Goal: Entertainment & Leisure: Browse casually

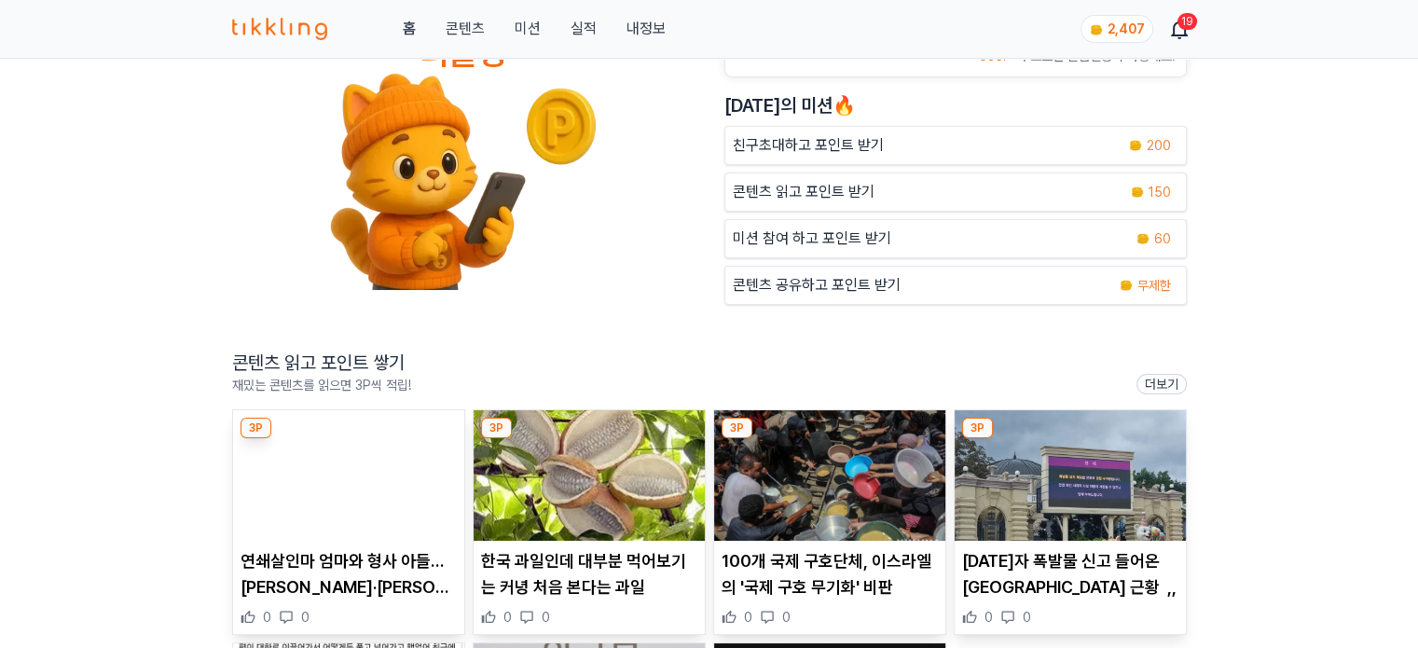
scroll to position [186, 0]
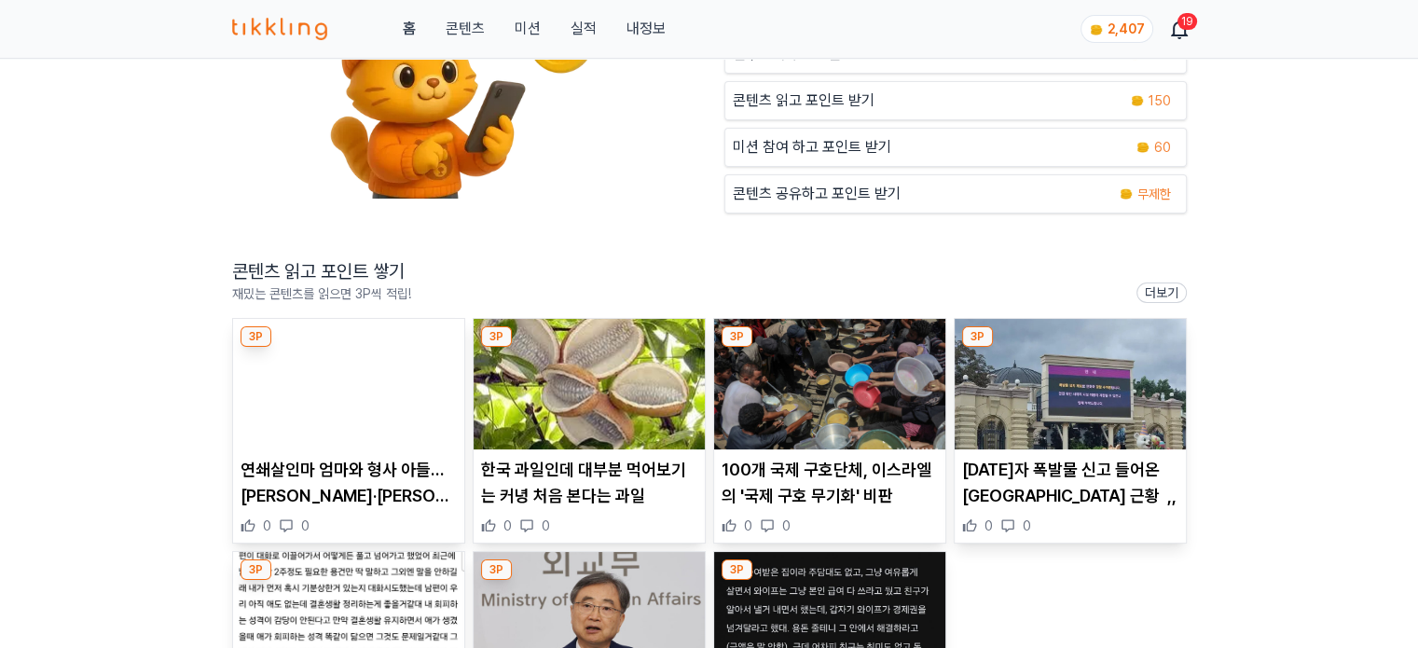
click at [325, 387] on img at bounding box center [348, 384] width 231 height 131
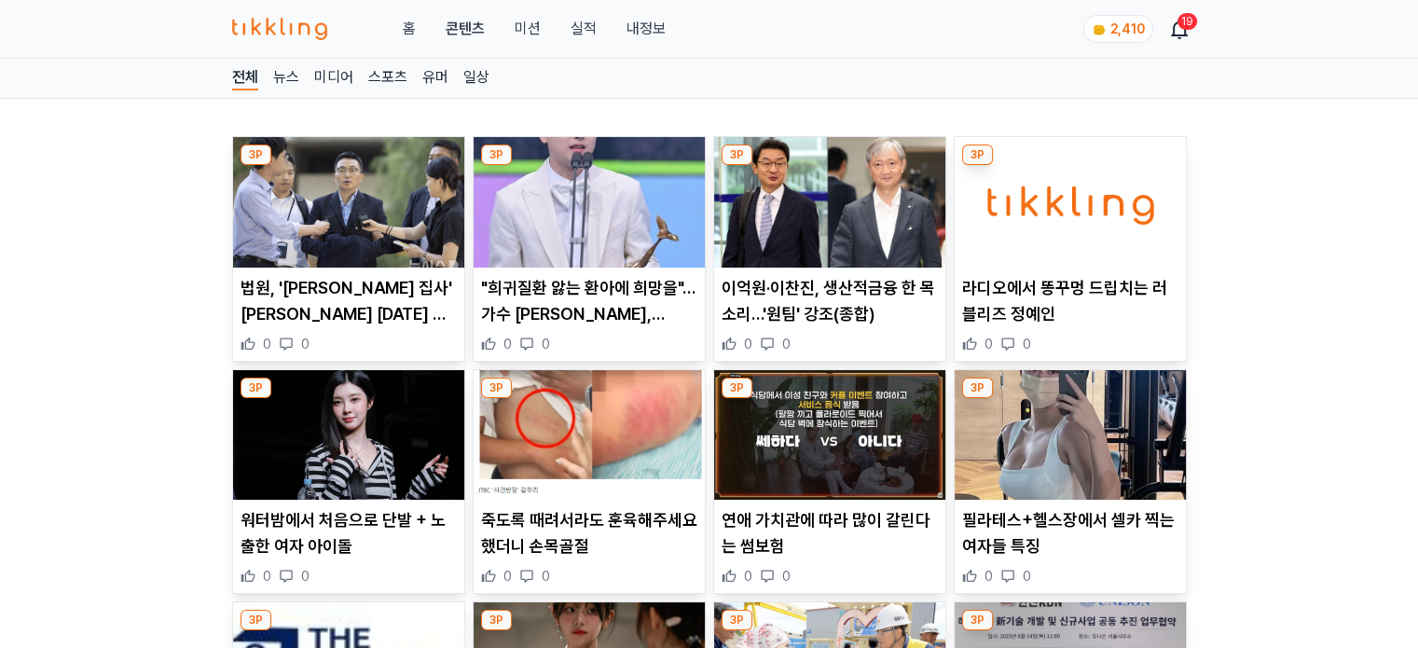
click at [378, 208] on img at bounding box center [348, 202] width 231 height 131
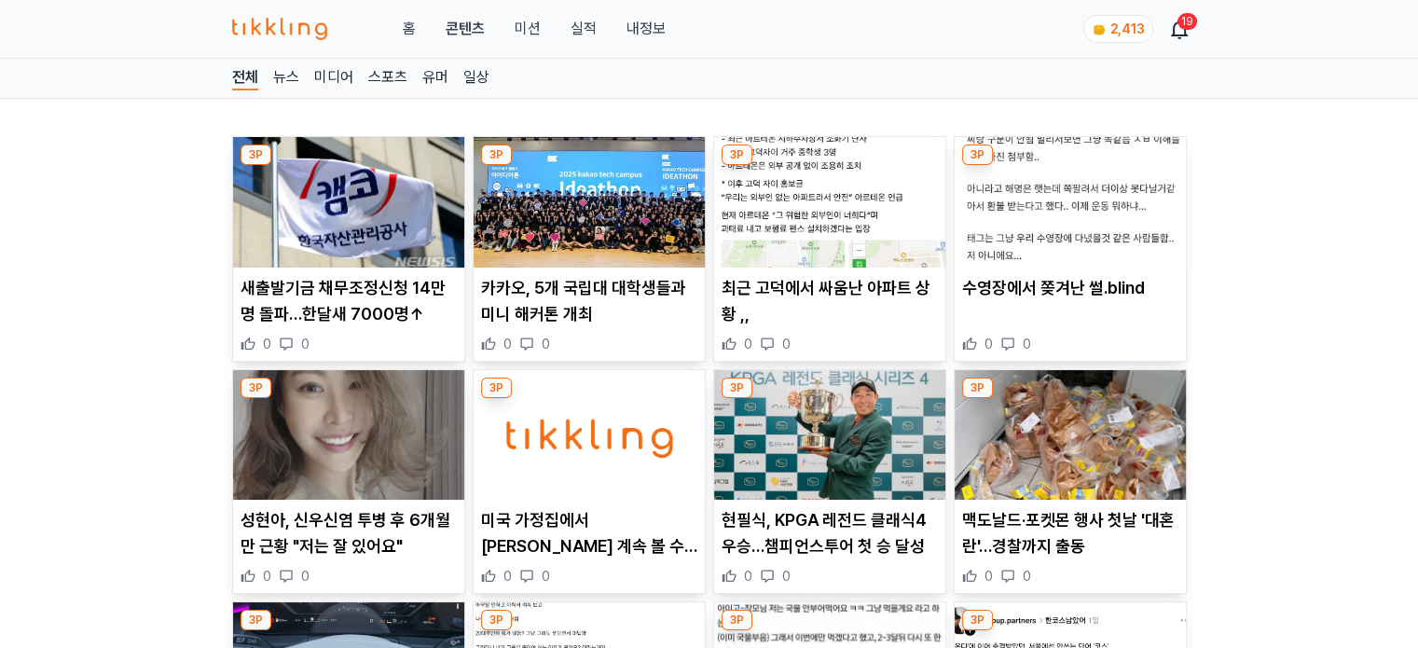
click at [404, 243] on img at bounding box center [348, 202] width 231 height 131
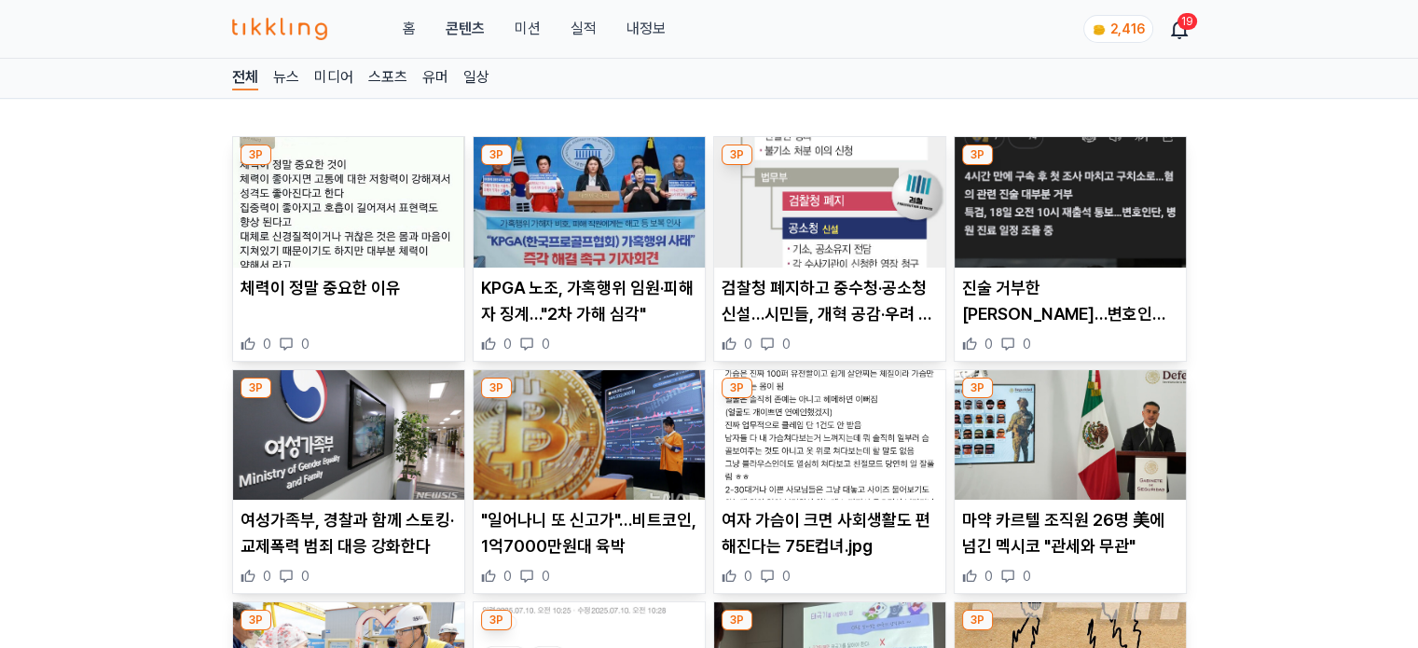
click at [346, 240] on img at bounding box center [348, 202] width 231 height 131
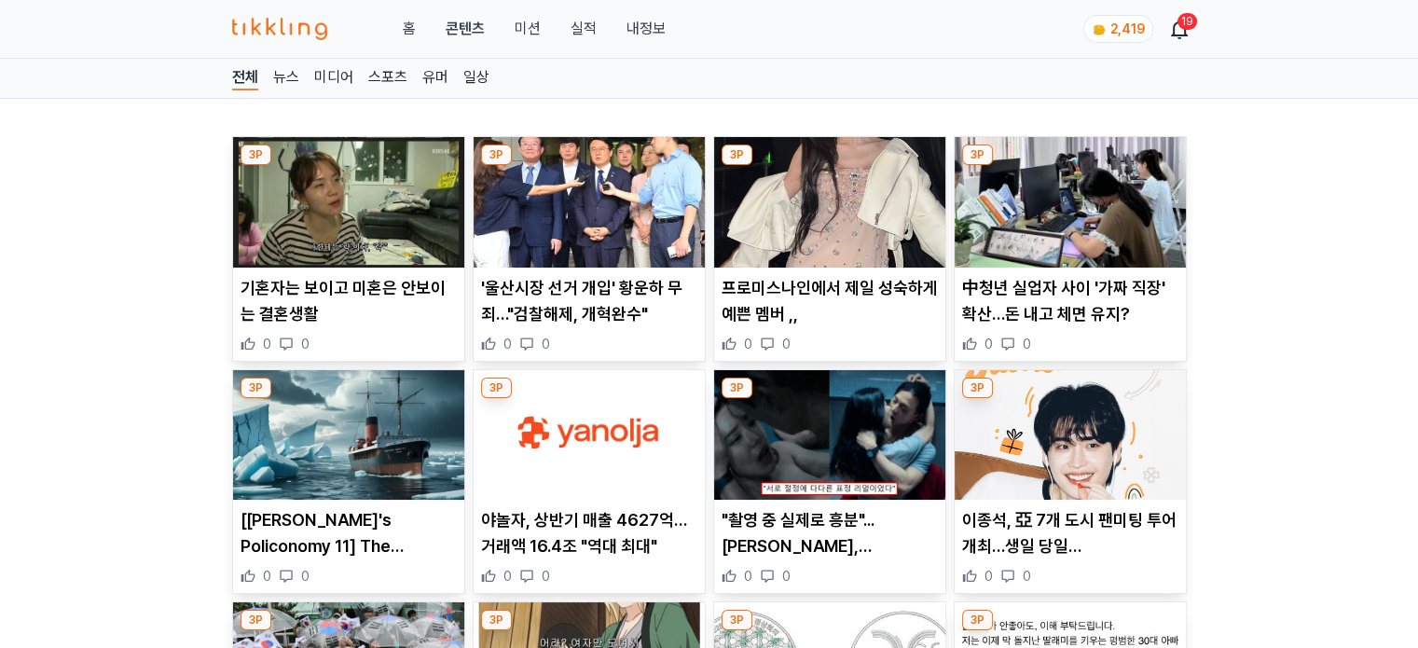
click at [585, 232] on img at bounding box center [589, 202] width 231 height 131
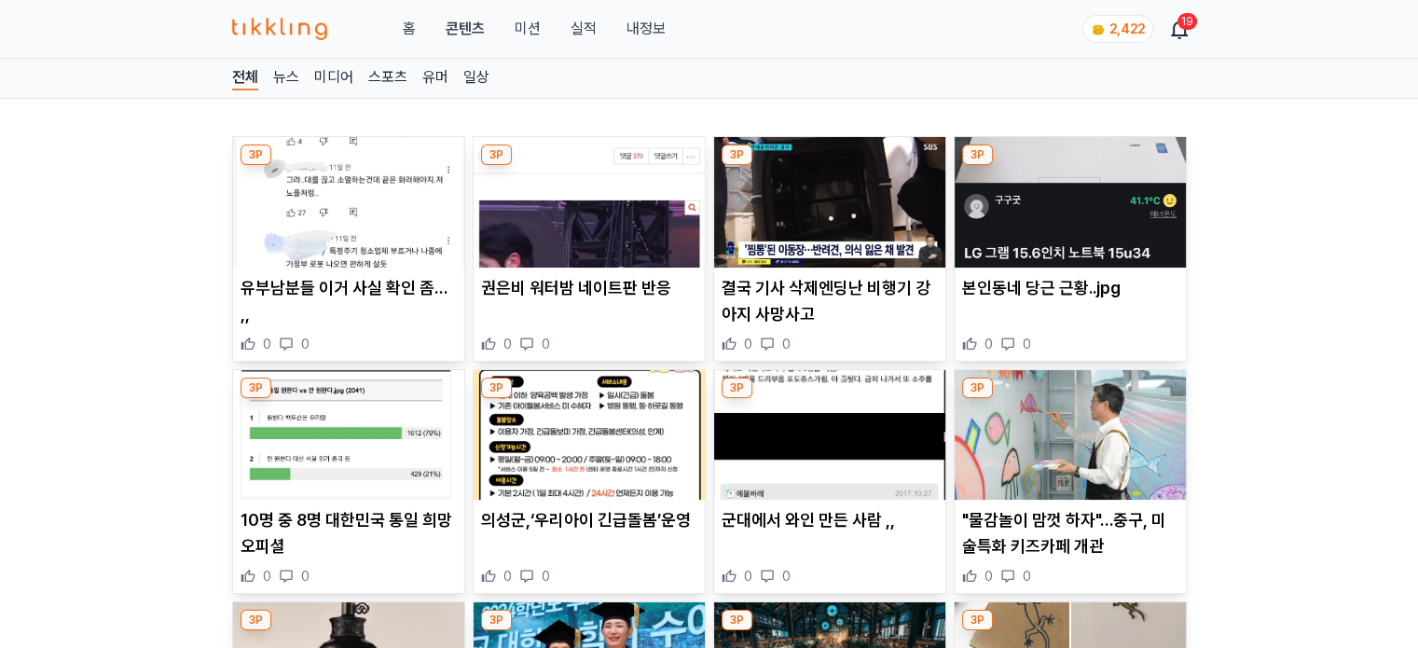
click at [385, 189] on img at bounding box center [348, 202] width 231 height 131
